Goal: Task Accomplishment & Management: Use online tool/utility

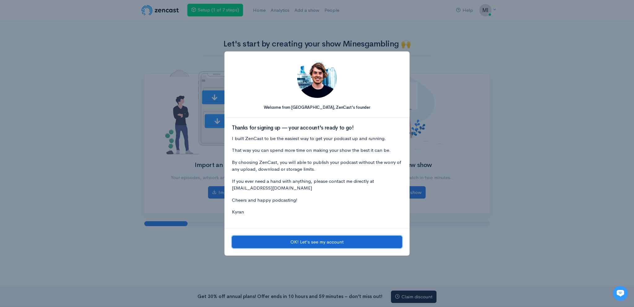
click at [267, 239] on button "OK! Let's see my account" at bounding box center [317, 241] width 170 height 13
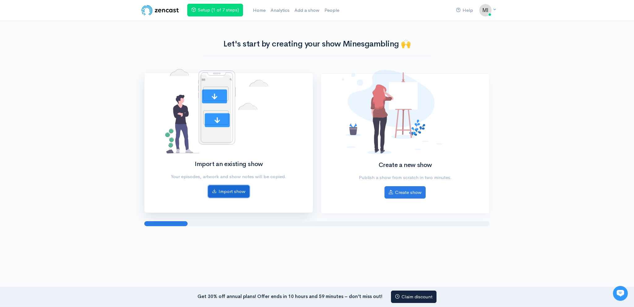
click at [233, 191] on link "Import show" at bounding box center [228, 191] width 41 height 13
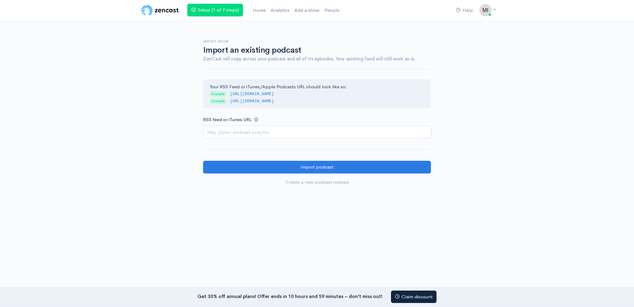
click at [282, 130] on input "RSS feed or iTunes URL" at bounding box center [317, 132] width 228 height 13
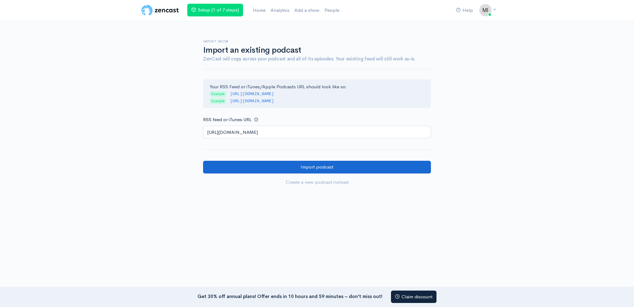
type input "https://anchor.fm/s/108e66c94/podcast/rss"
click at [267, 163] on input "Import podcast" at bounding box center [317, 167] width 228 height 13
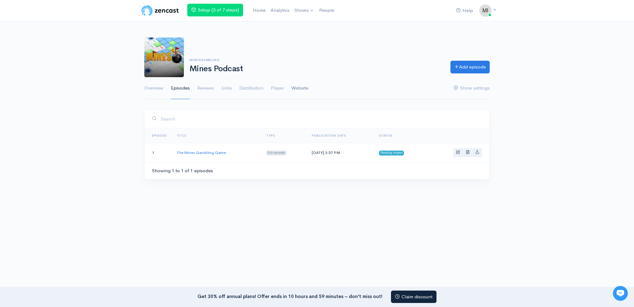
click at [304, 87] on link "Website" at bounding box center [299, 88] width 17 height 22
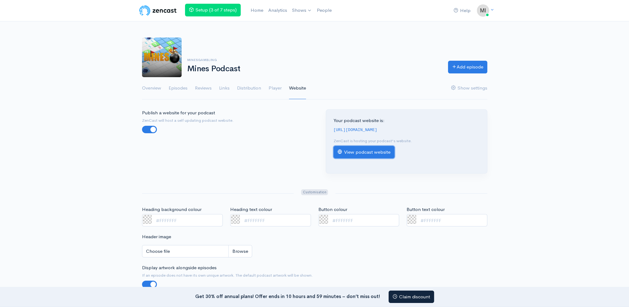
click at [356, 153] on link "View podcast website" at bounding box center [364, 152] width 61 height 13
